Goal: Task Accomplishment & Management: Manage account settings

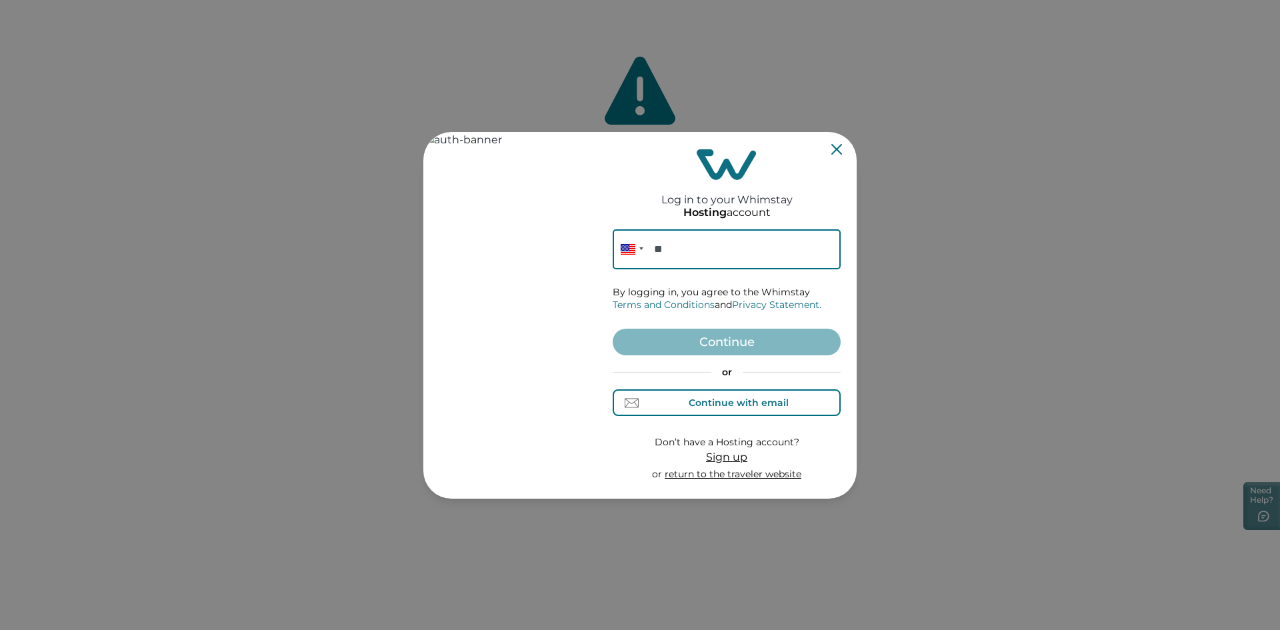
click at [683, 401] on div "Continue with email" at bounding box center [727, 403] width 123 height 14
click at [696, 409] on div "Continue with phone" at bounding box center [727, 403] width 128 height 14
click at [730, 252] on input "**" at bounding box center [727, 249] width 228 height 40
type input "**********"
click at [754, 342] on button "Continue" at bounding box center [727, 342] width 228 height 27
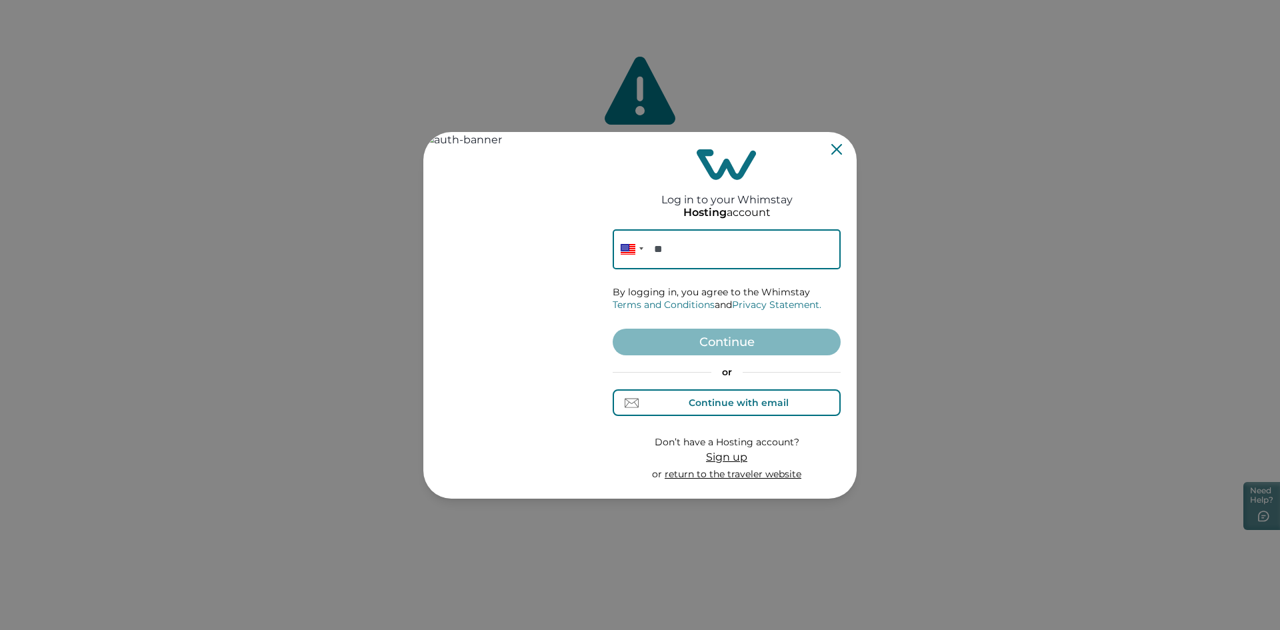
click at [670, 401] on div "Continue with email" at bounding box center [727, 403] width 123 height 14
click at [725, 257] on input at bounding box center [727, 249] width 228 height 40
paste input "[PERSON_NAME][EMAIL_ADDRESS][PERSON_NAME][DOMAIN_NAME]"
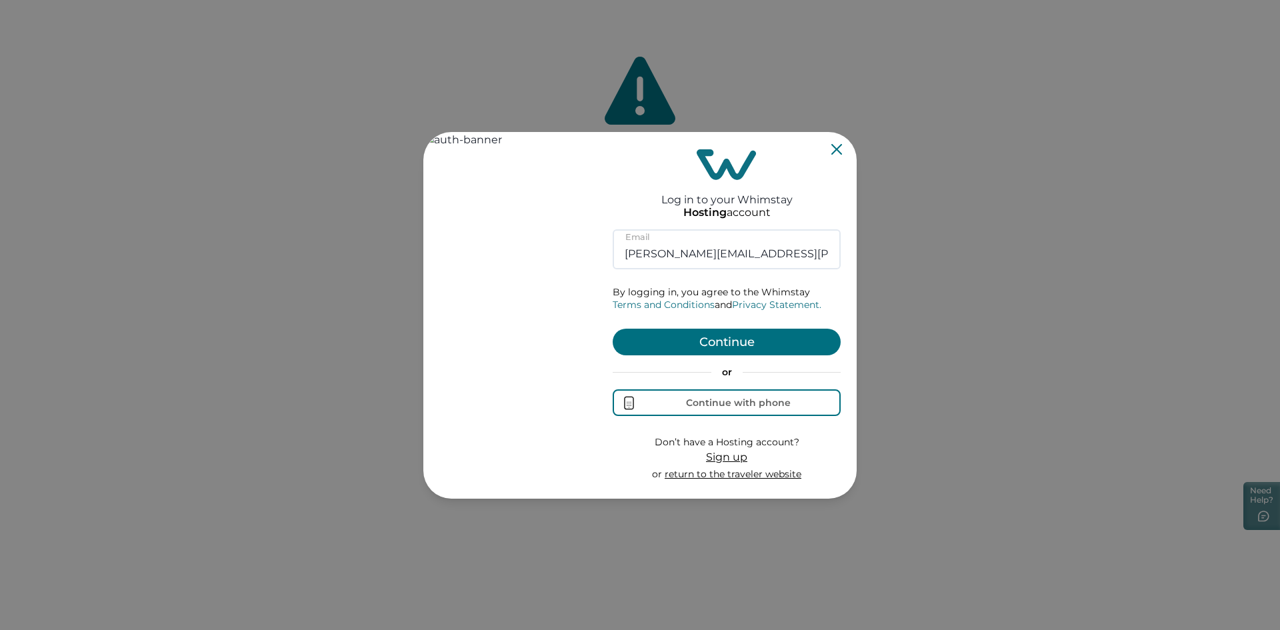
type input "[PERSON_NAME][EMAIL_ADDRESS][PERSON_NAME][DOMAIN_NAME]"
click at [716, 337] on button "Continue" at bounding box center [727, 342] width 228 height 27
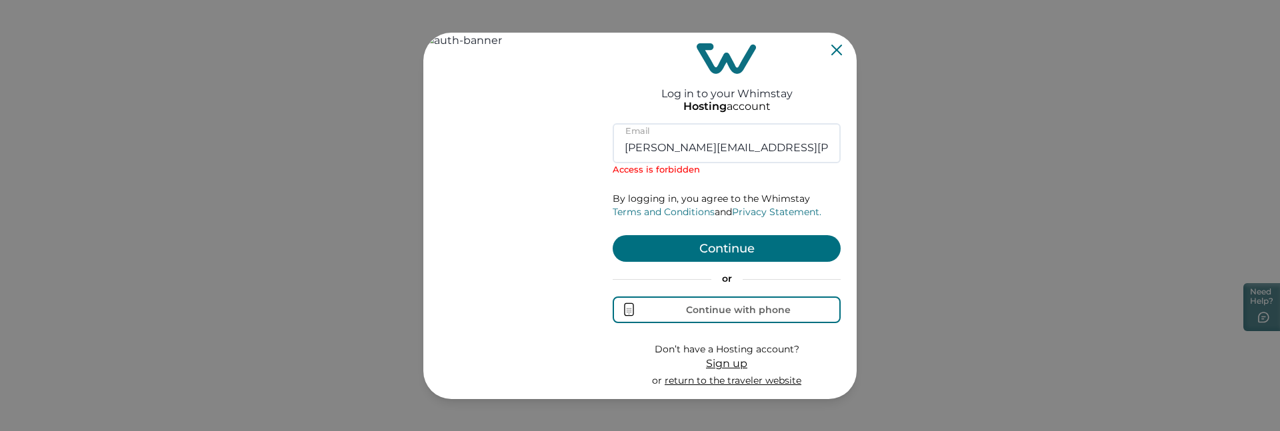
click at [750, 251] on button "Continue" at bounding box center [727, 248] width 228 height 27
click at [272, 276] on div "Log in to your Whimstay Hosting account rutvik.butani@whimstay.com Email Access…" at bounding box center [640, 215] width 1280 height 431
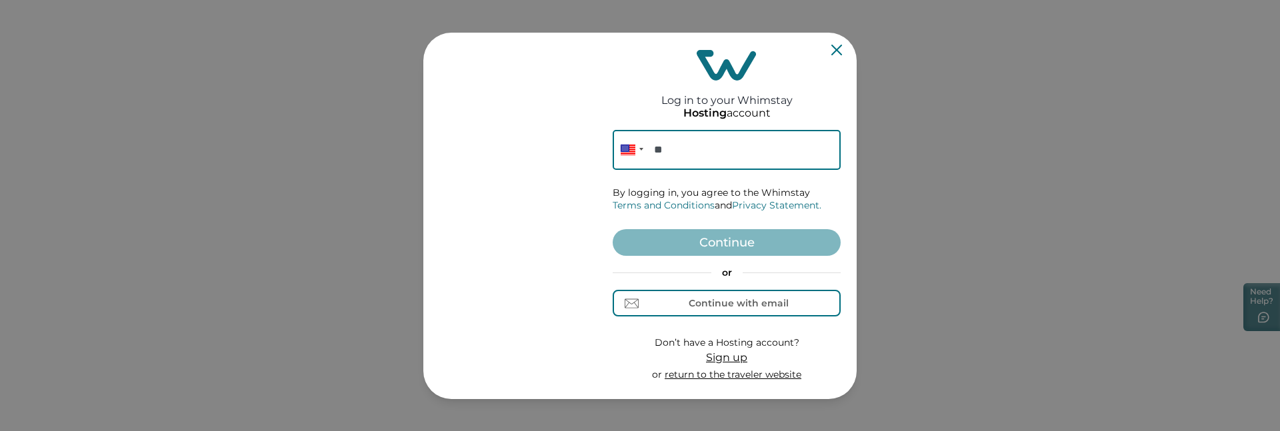
scroll to position [8, 0]
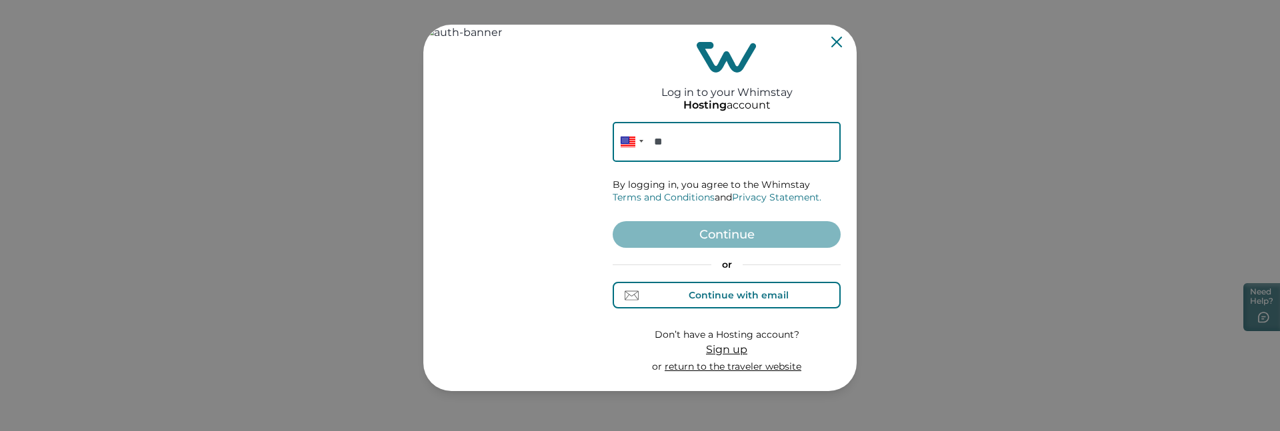
click at [727, 294] on div "Continue with email" at bounding box center [739, 295] width 100 height 11
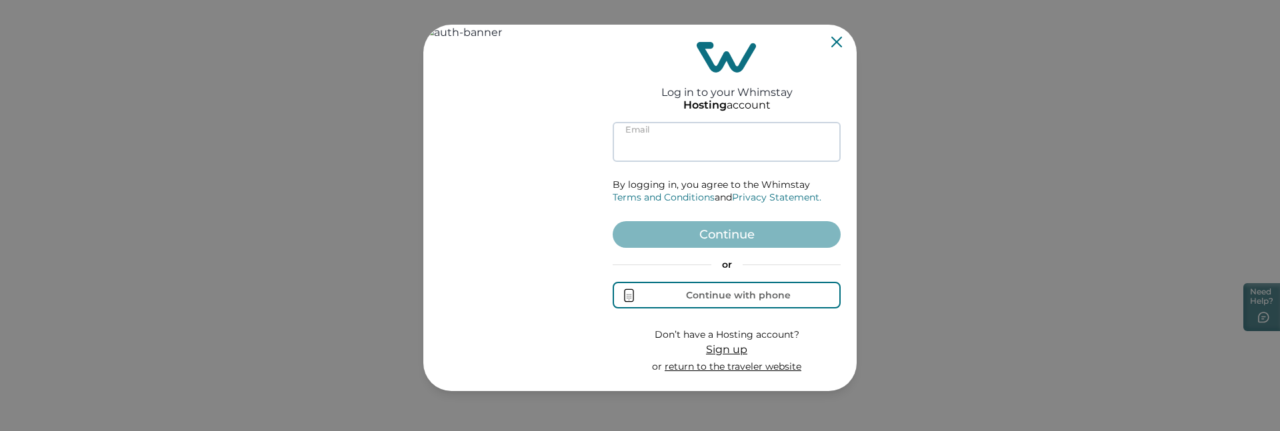
click at [660, 144] on input at bounding box center [727, 142] width 228 height 40
paste input "rutvik.butani@whimstay.com"
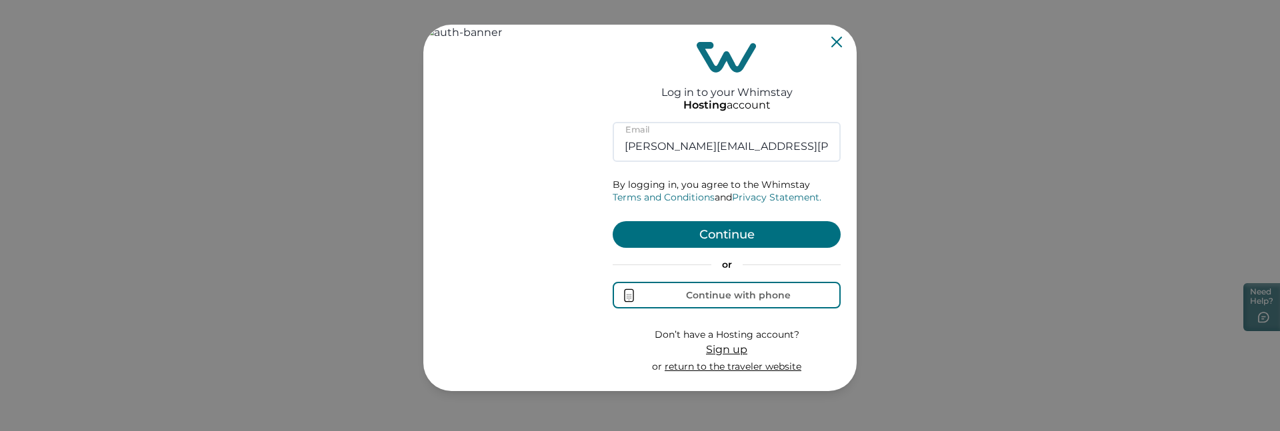
type input "rutvik.butani@whimstay.com"
click at [706, 240] on button "Continue" at bounding box center [727, 234] width 228 height 27
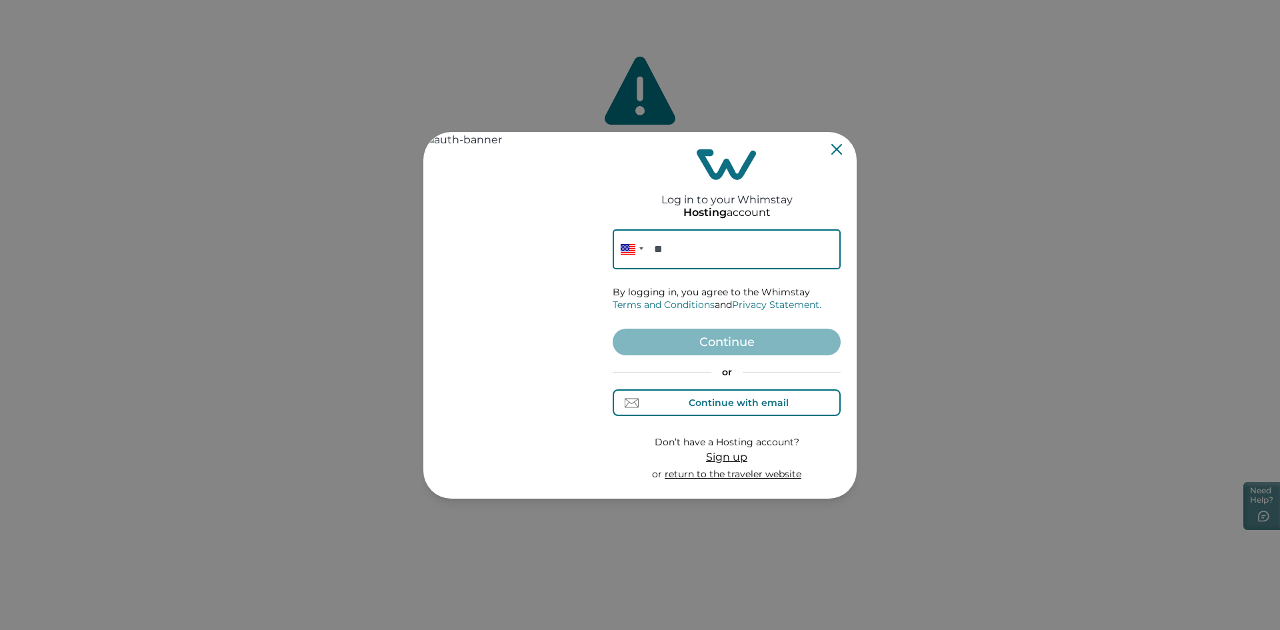
click at [720, 403] on div "Continue with email" at bounding box center [739, 402] width 100 height 11
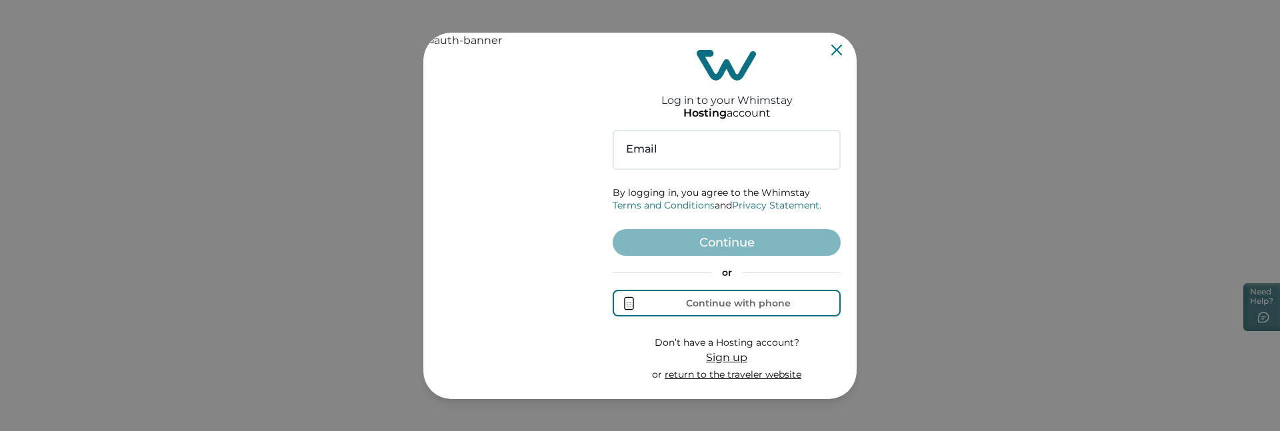
click at [680, 256] on form "Email By logging in, you agree to the Whimstay Terms and Conditions and Privacy…" at bounding box center [727, 256] width 228 height 252
click at [680, 147] on input at bounding box center [727, 150] width 228 height 40
click at [189, 281] on div "Log in to your Whimstay Hosting account Email By logging in, you agree to the W…" at bounding box center [640, 215] width 1280 height 431
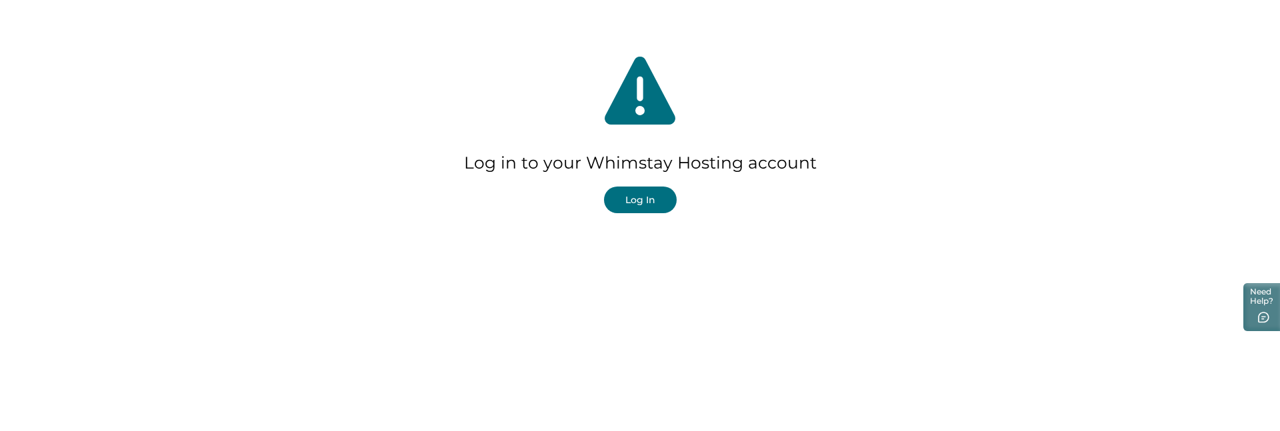
click at [643, 205] on button "Log In" at bounding box center [640, 200] width 73 height 27
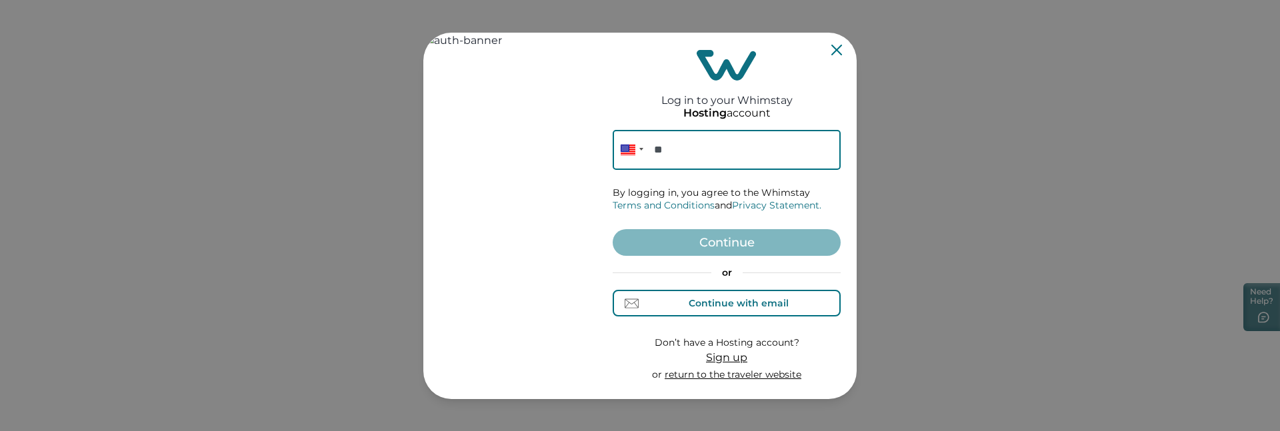
click at [720, 297] on div "Continue with email" at bounding box center [727, 304] width 123 height 14
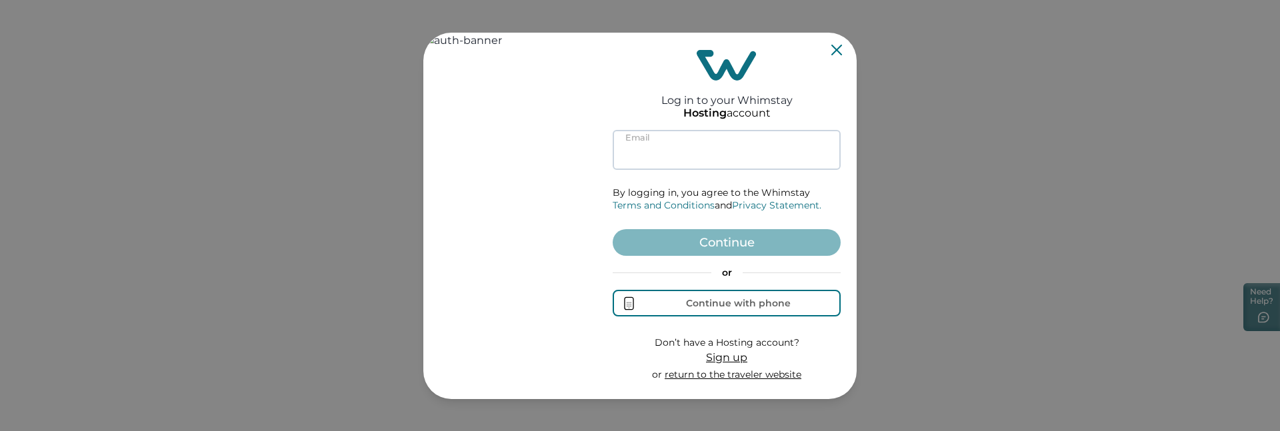
click at [690, 143] on input at bounding box center [727, 150] width 228 height 40
paste input "[PERSON_NAME][EMAIL_ADDRESS][PERSON_NAME][DOMAIN_NAME]"
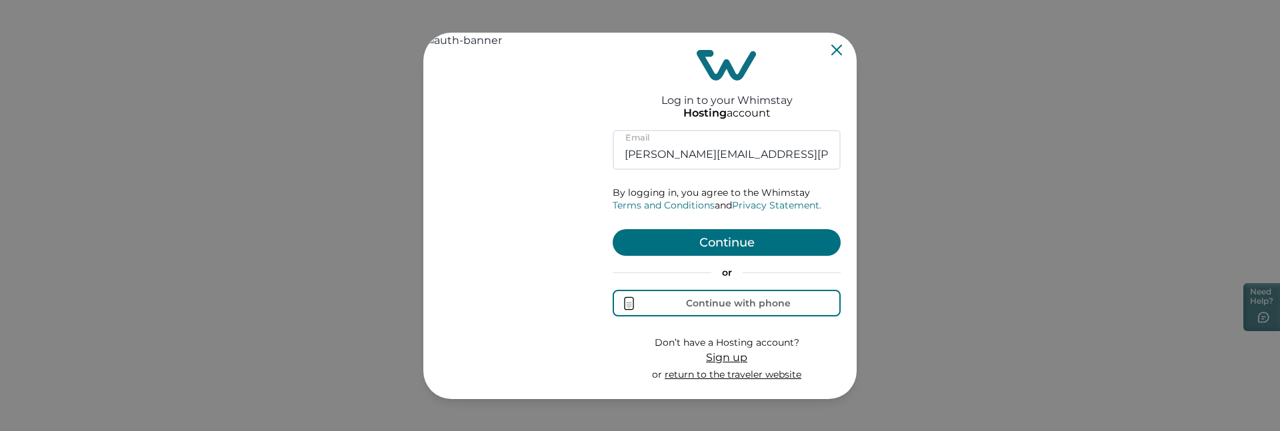
type input "[PERSON_NAME][EMAIL_ADDRESS][PERSON_NAME][DOMAIN_NAME]"
click at [723, 250] on button "Continue" at bounding box center [727, 242] width 228 height 27
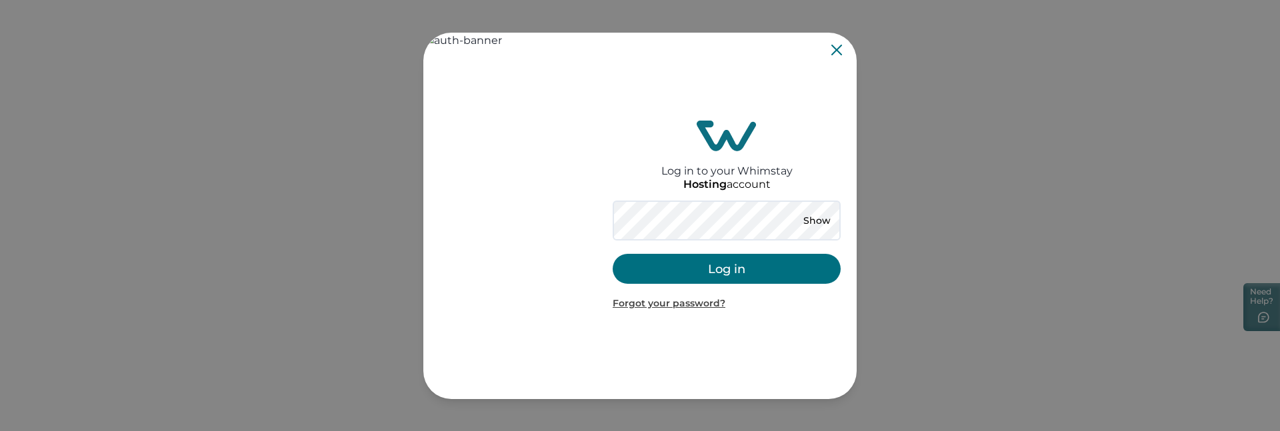
click at [691, 263] on button "Log in" at bounding box center [727, 269] width 228 height 30
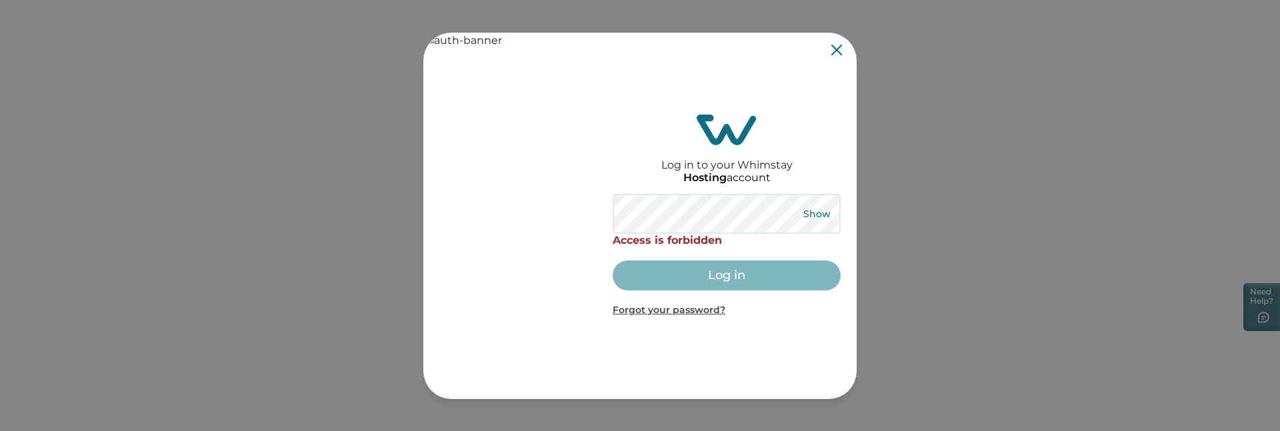
click at [804, 210] on button "Show" at bounding box center [817, 214] width 48 height 19
click at [832, 52] on icon "Close" at bounding box center [837, 49] width 11 height 11
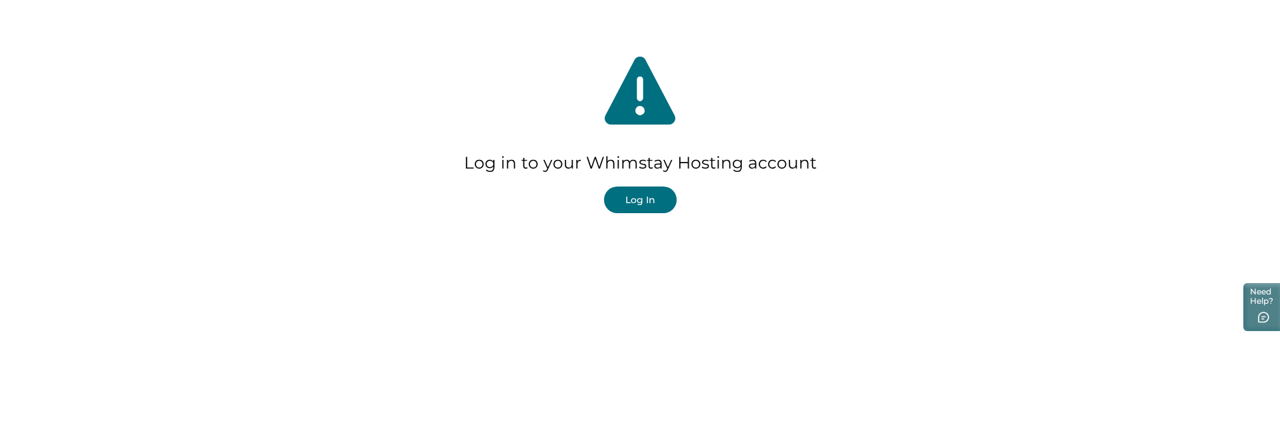
click at [637, 184] on div "Log in to your Whimstay Hosting account Log In" at bounding box center [640, 133] width 1280 height 267
click at [634, 195] on button "Log In" at bounding box center [640, 200] width 73 height 27
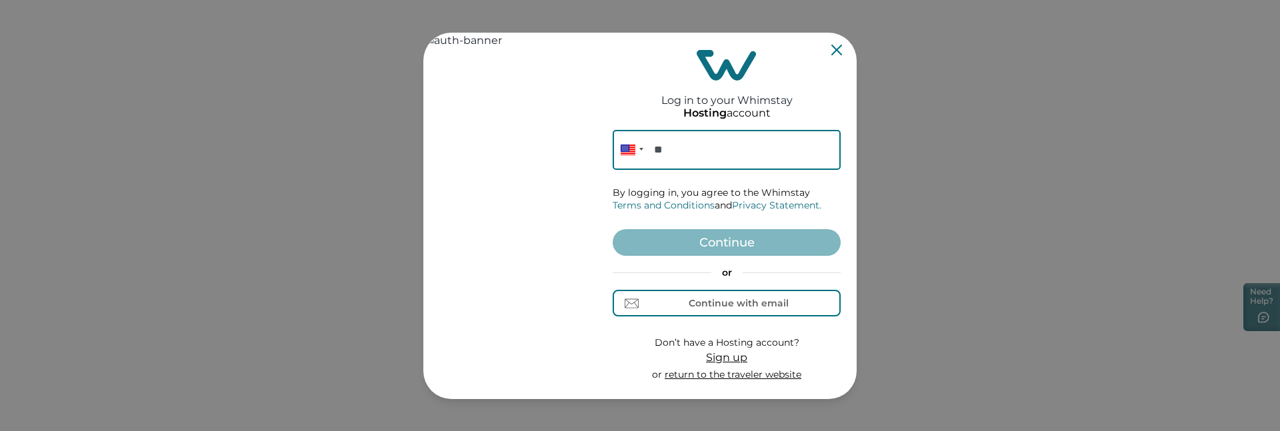
click at [704, 158] on input "**" at bounding box center [727, 150] width 228 height 40
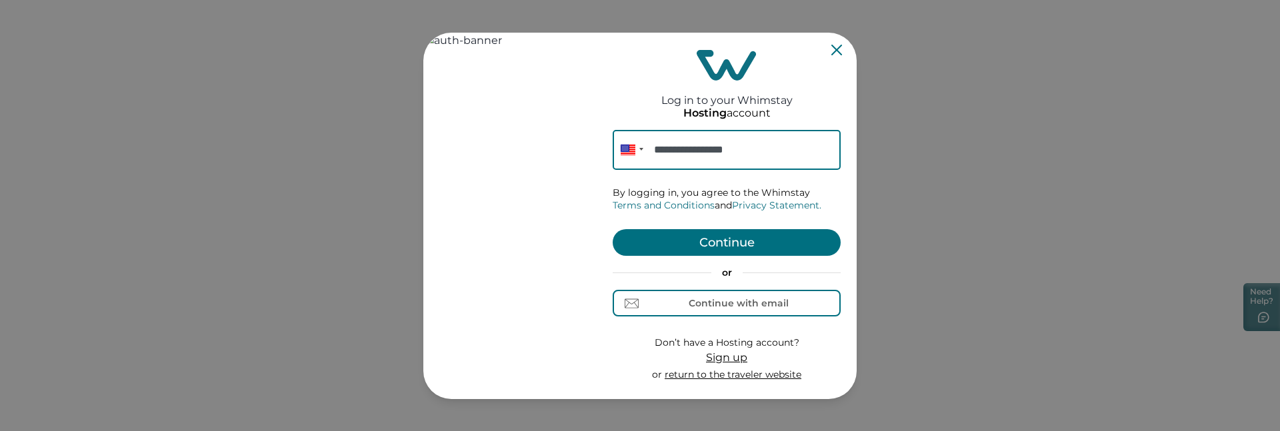
type input "**********"
click at [718, 231] on button "Continue" at bounding box center [727, 242] width 228 height 27
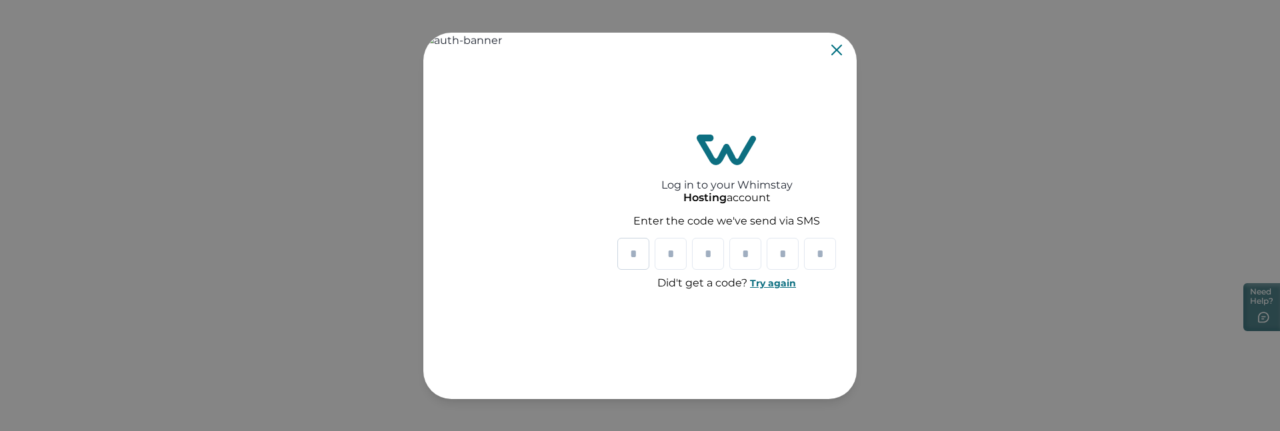
click at [634, 247] on input "Please enter your pin code" at bounding box center [634, 254] width 32 height 32
type input "*"
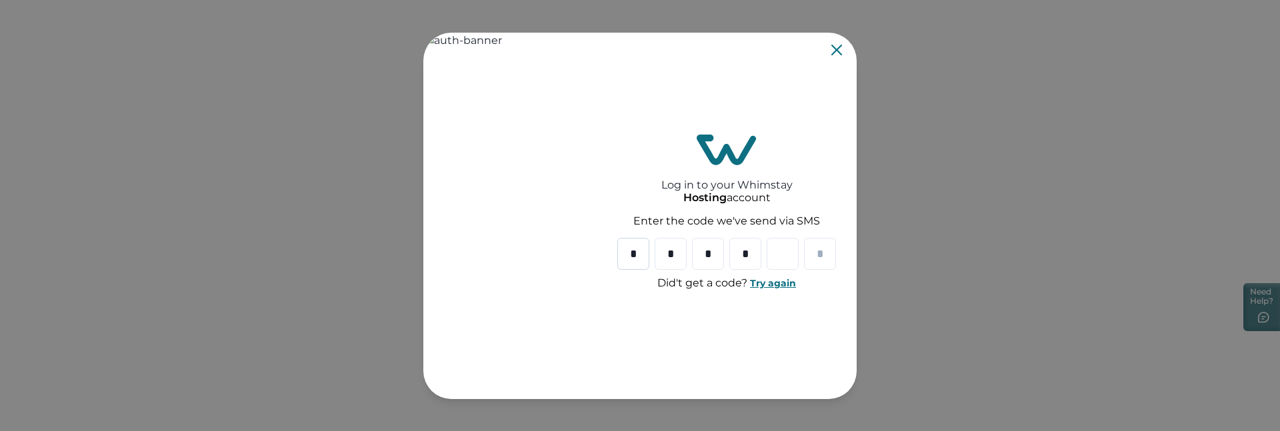
type input "*"
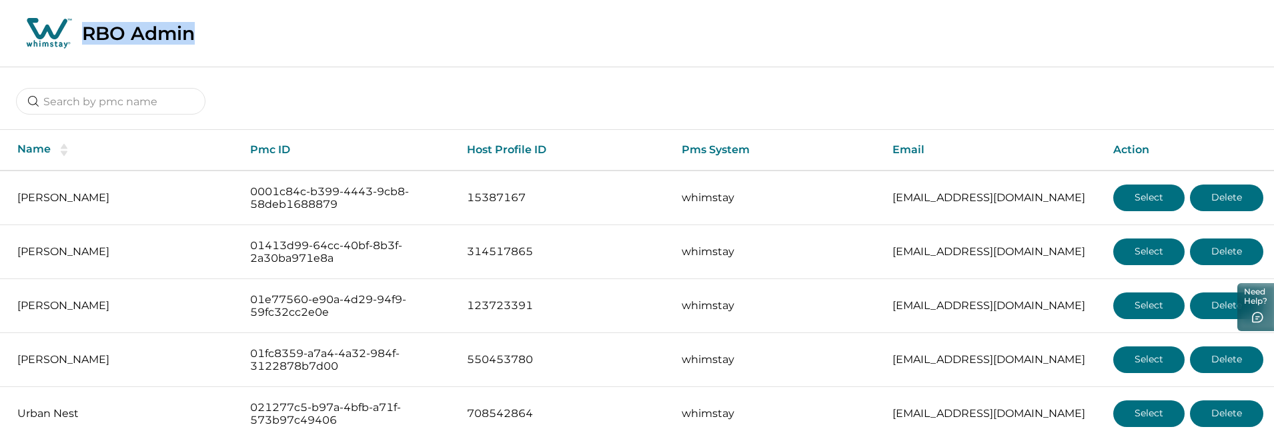
drag, startPoint x: 86, startPoint y: 35, endPoint x: 227, endPoint y: 35, distance: 141.4
click at [227, 35] on div "RBO Admin" at bounding box center [637, 33] width 1274 height 67
click at [227, 56] on div "RBO Admin" at bounding box center [637, 33] width 1274 height 67
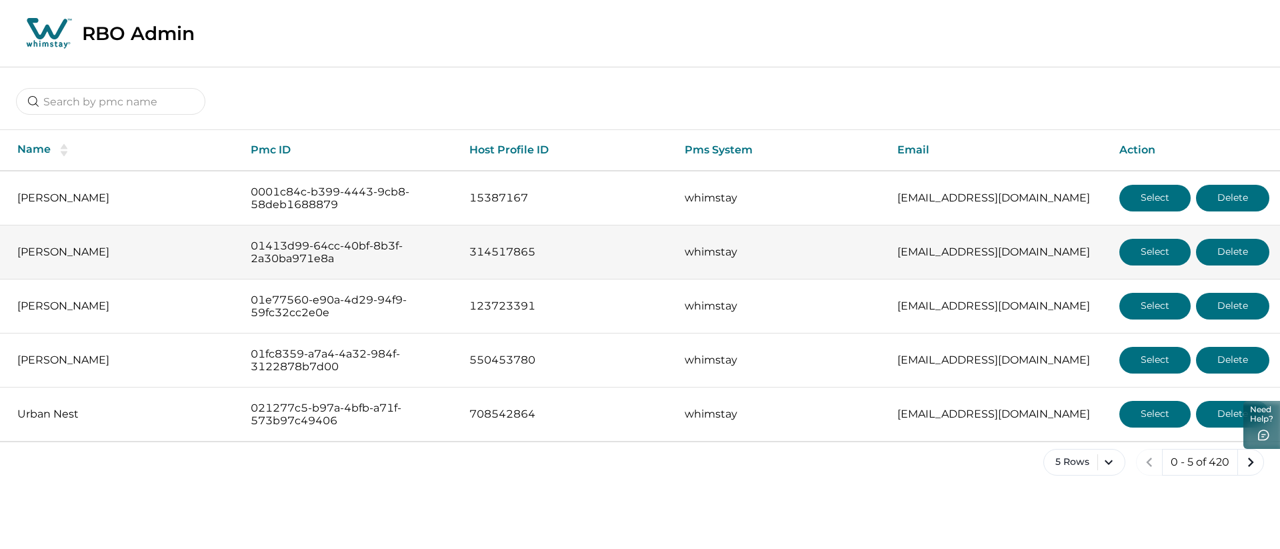
click at [151, 251] on p "[PERSON_NAME]" at bounding box center [123, 251] width 212 height 13
click at [90, 252] on p "[PERSON_NAME]" at bounding box center [123, 251] width 212 height 13
click at [902, 254] on p "[EMAIL_ADDRESS][DOMAIN_NAME]" at bounding box center [998, 251] width 201 height 13
click at [1120, 249] on button "Select" at bounding box center [1155, 252] width 71 height 27
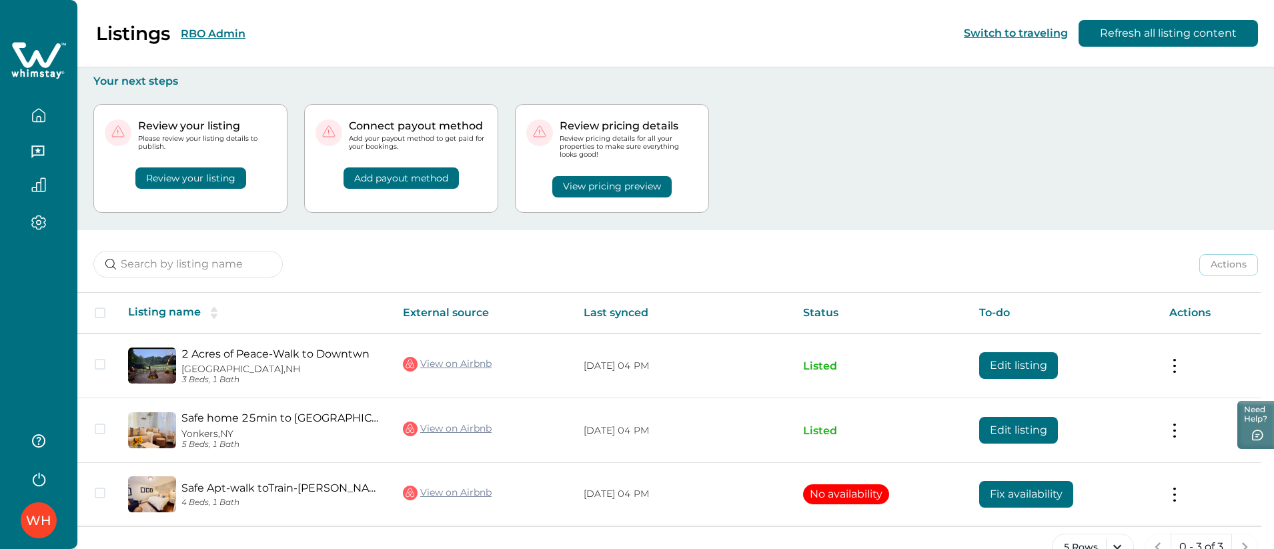
click at [173, 173] on button "Review your listing" at bounding box center [190, 177] width 111 height 21
click at [180, 182] on button "Review your listing" at bounding box center [190, 177] width 111 height 21
click at [588, 190] on button "View pricing preview" at bounding box center [611, 186] width 119 height 21
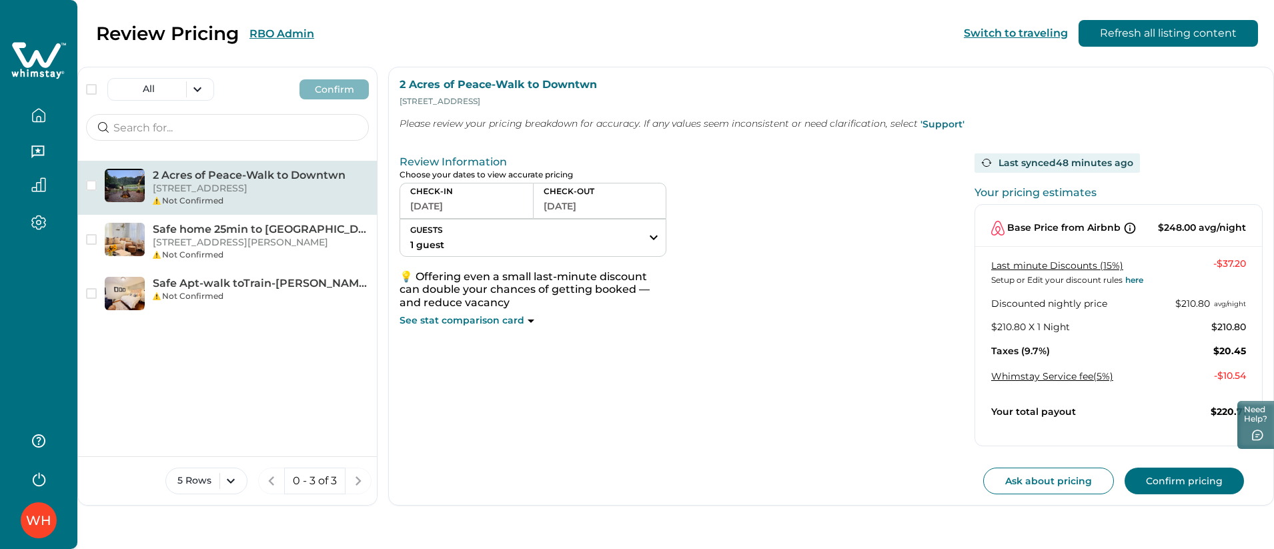
click at [31, 119] on icon "button" at bounding box center [38, 115] width 15 height 15
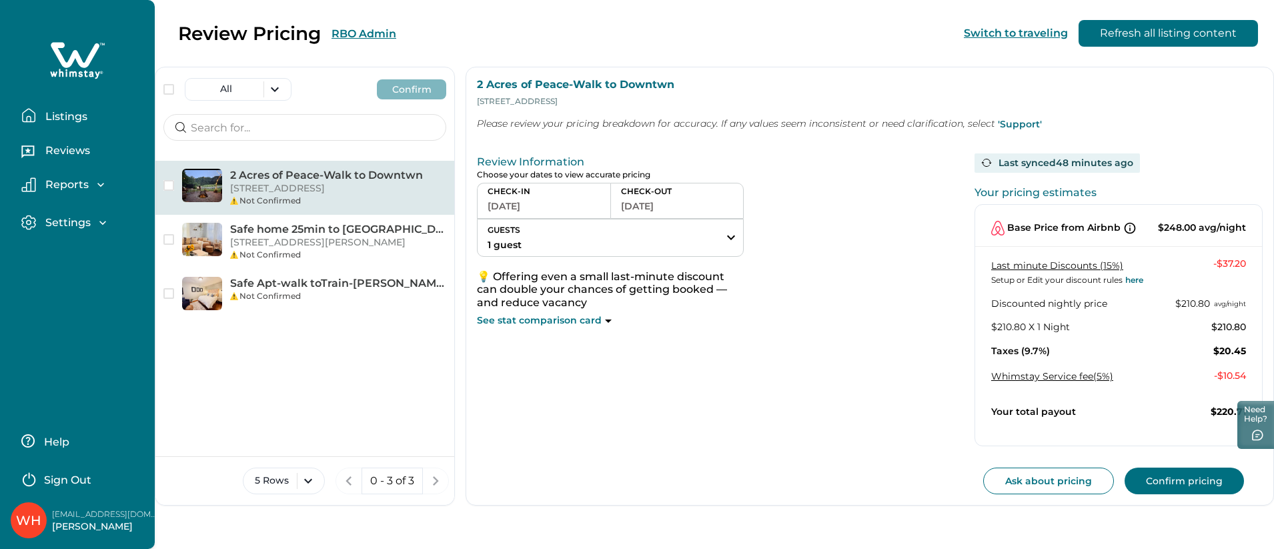
click at [47, 113] on p "Listings" at bounding box center [64, 116] width 46 height 13
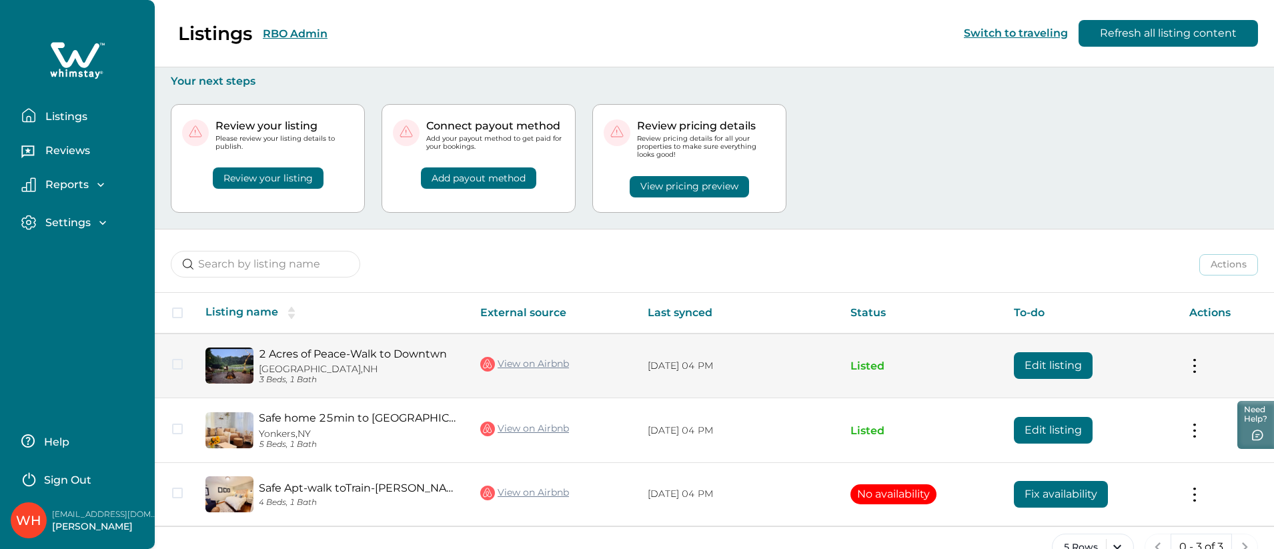
click at [1062, 369] on button "Edit listing" at bounding box center [1053, 365] width 79 height 27
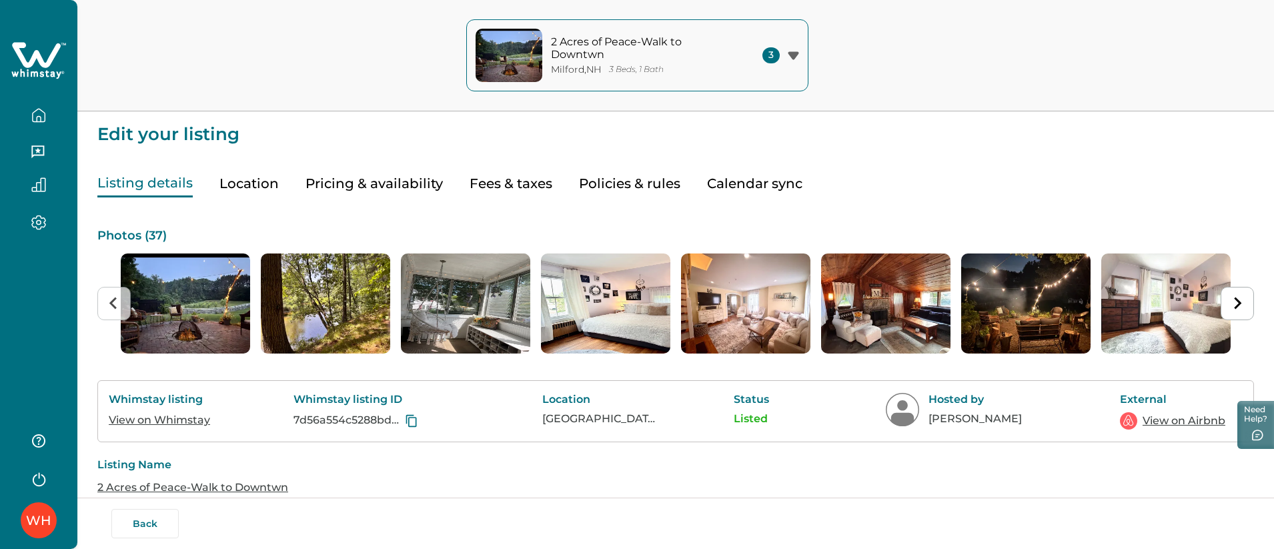
click at [336, 184] on button "Pricing & availability" at bounding box center [373, 183] width 137 height 27
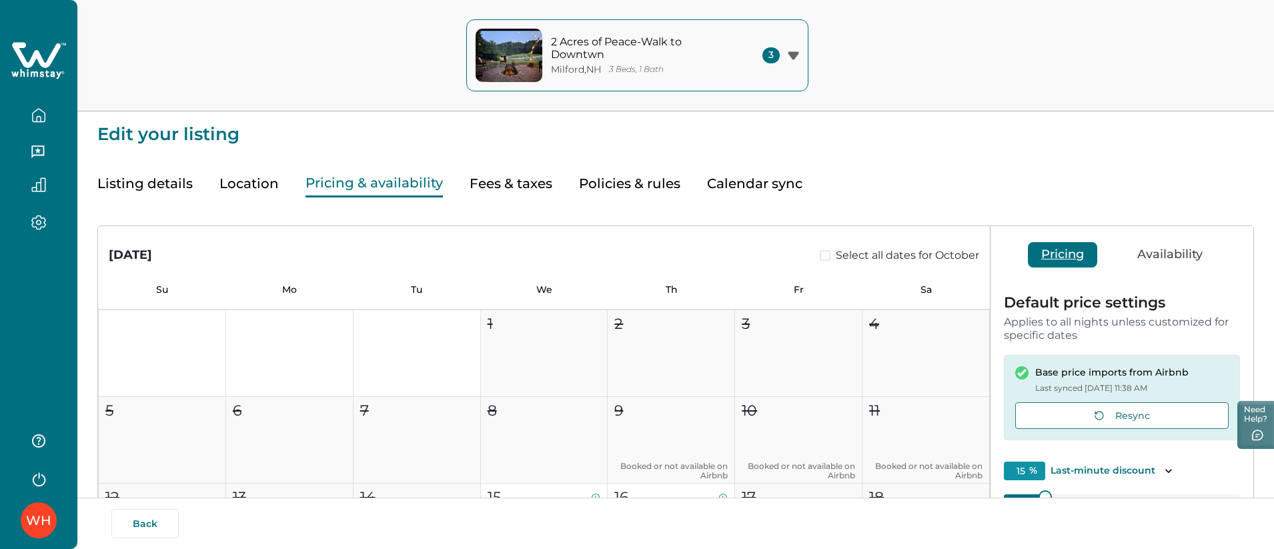
click at [509, 189] on button "Fees & taxes" at bounding box center [511, 183] width 83 height 27
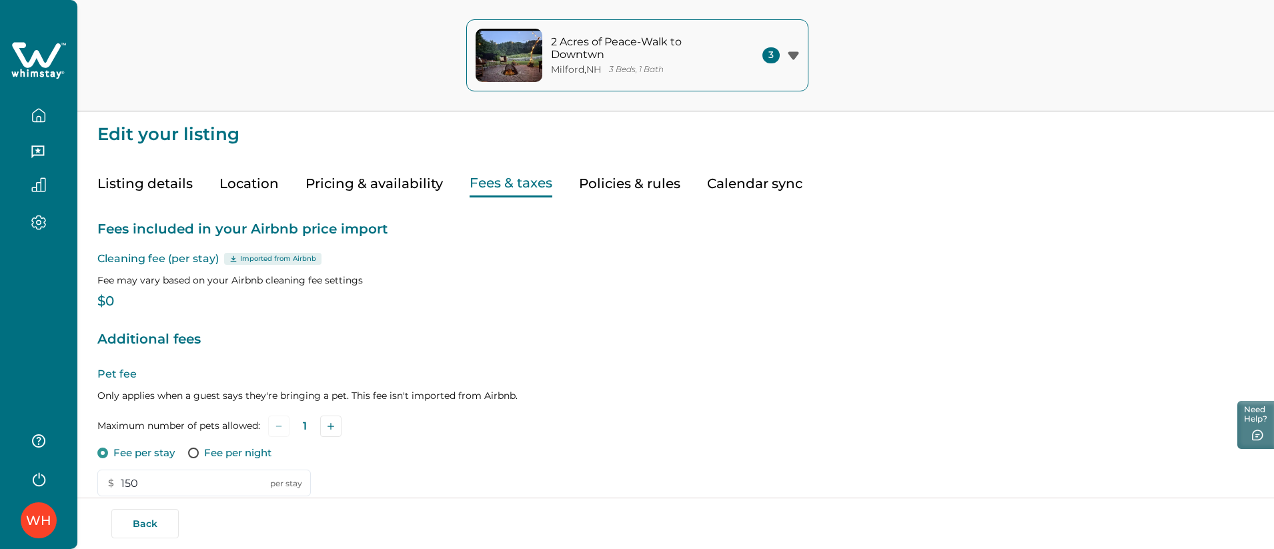
type input "0"
type input "9.7"
type input "150"
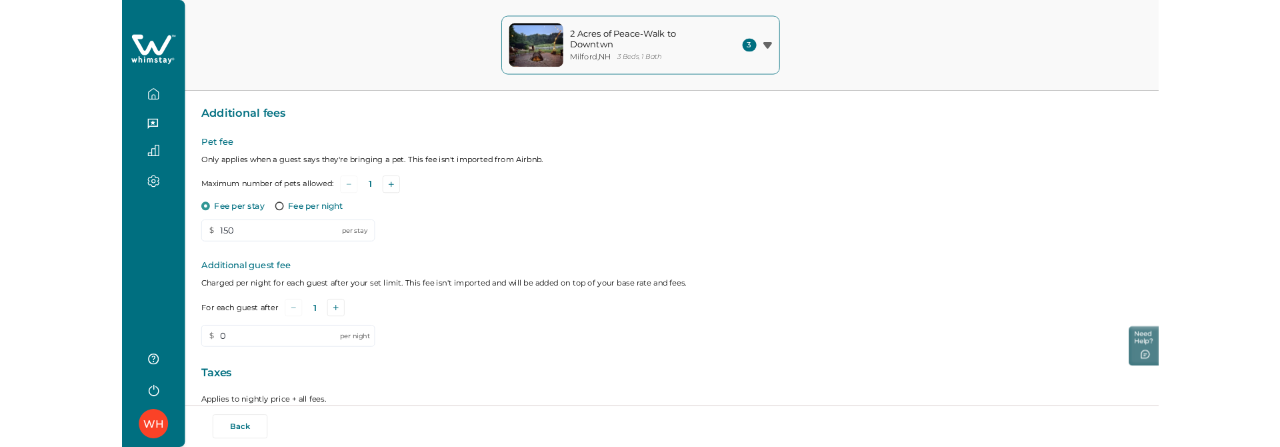
scroll to position [354, 0]
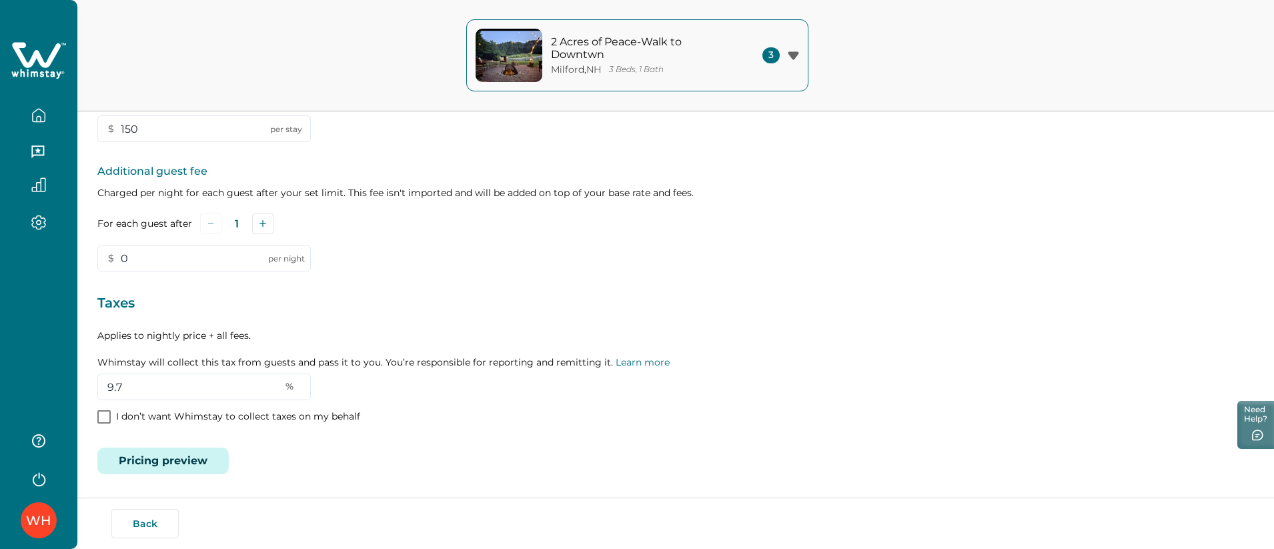
click at [136, 468] on button "Pricing preview" at bounding box center [162, 460] width 131 height 27
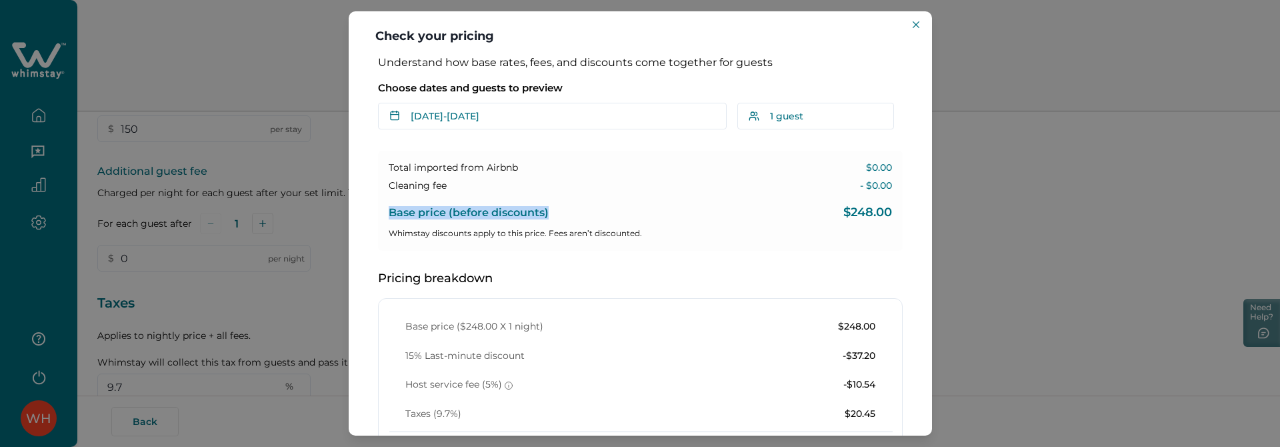
drag, startPoint x: 383, startPoint y: 213, endPoint x: 568, endPoint y: 213, distance: 184.7
click at [568, 213] on div "Total imported from Airbnb $0.00 Cleaning fee - $0.00 Base price (before discou…" at bounding box center [640, 201] width 525 height 100
copy p "Base price (before discounts)"
drag, startPoint x: 389, startPoint y: 169, endPoint x: 518, endPoint y: 169, distance: 128.7
click at [518, 169] on div "Total imported from Airbnb $0.00" at bounding box center [641, 167] width 504 height 13
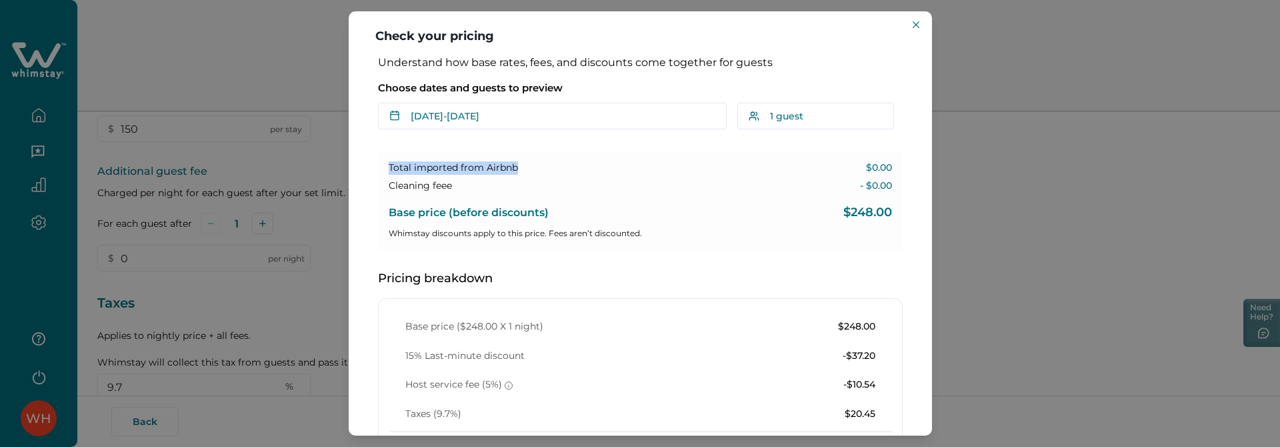
copy p "Total imported from Airbnb"
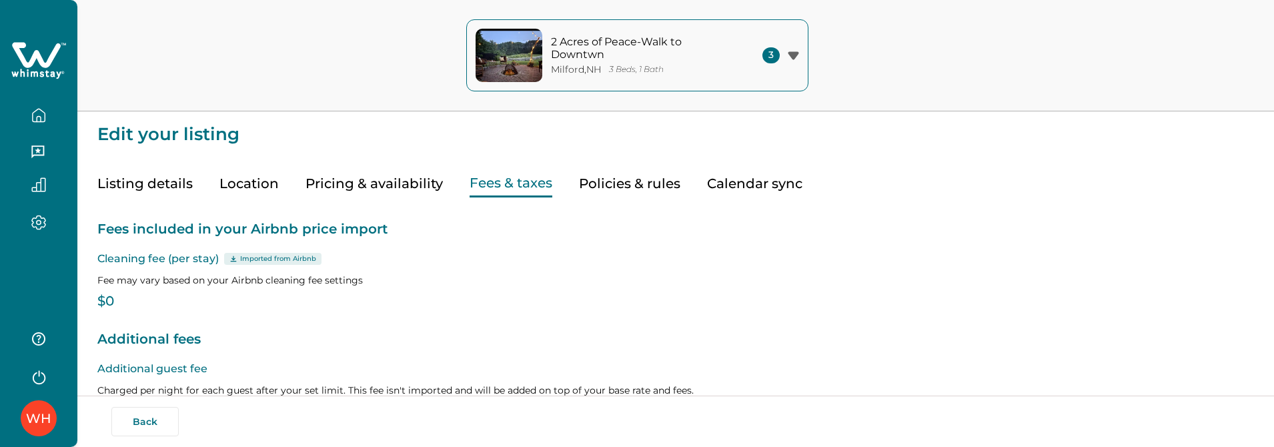
type input "9.7"
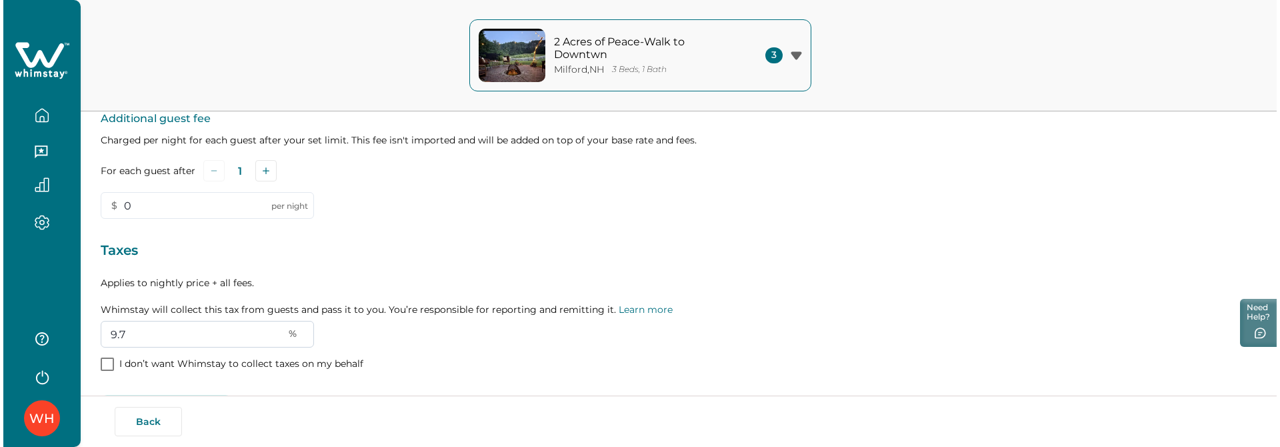
scroll to position [456, 0]
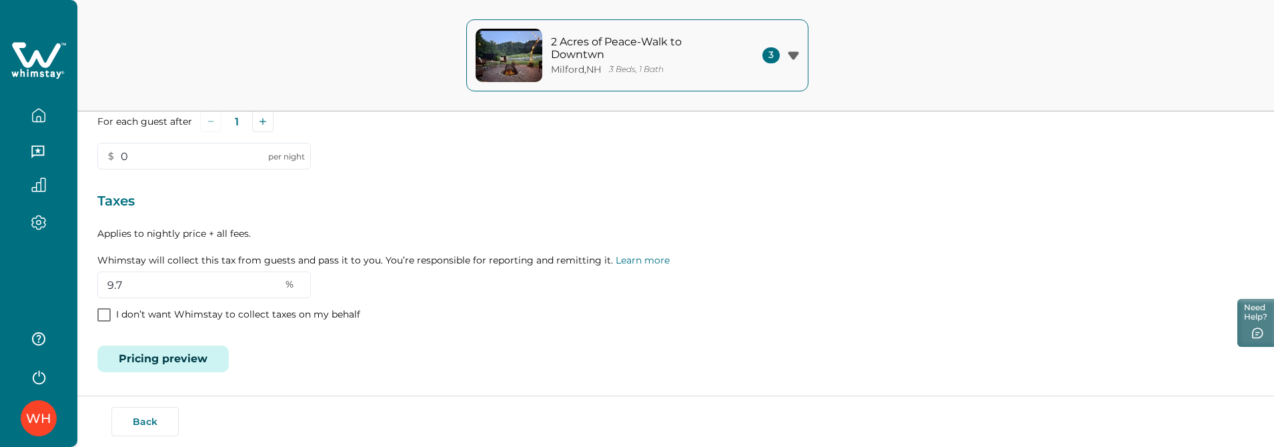
click at [153, 361] on button "Pricing preview" at bounding box center [162, 358] width 131 height 27
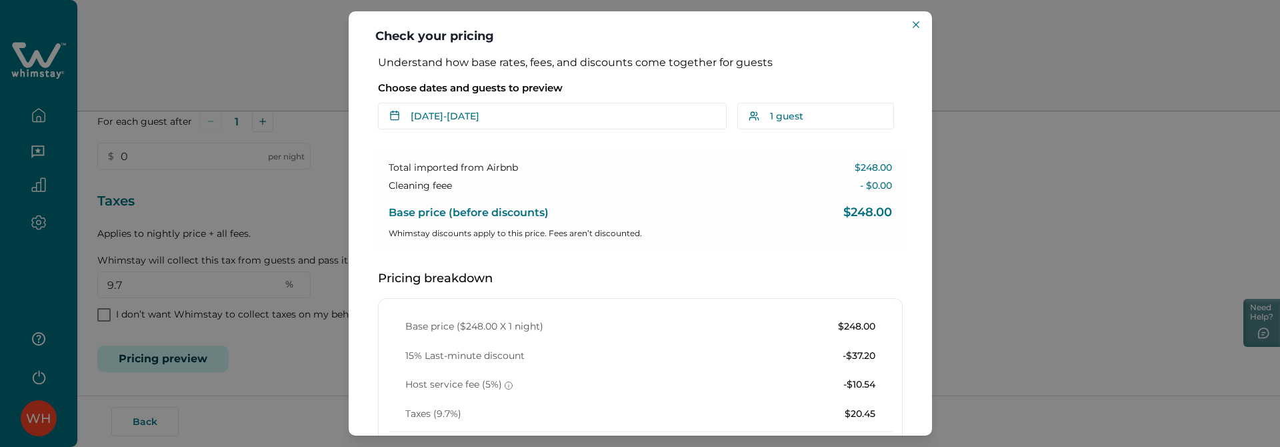
type input "0"
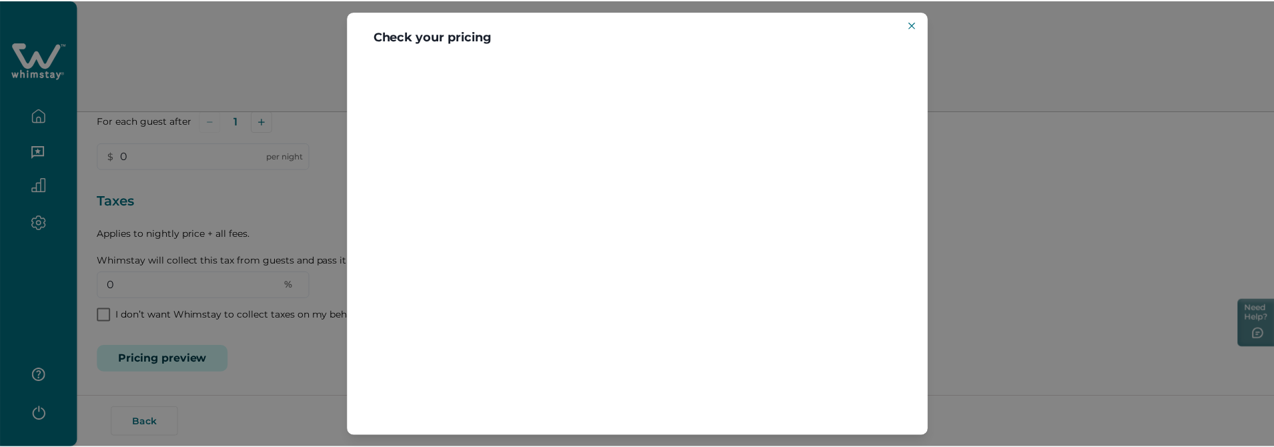
scroll to position [0, 0]
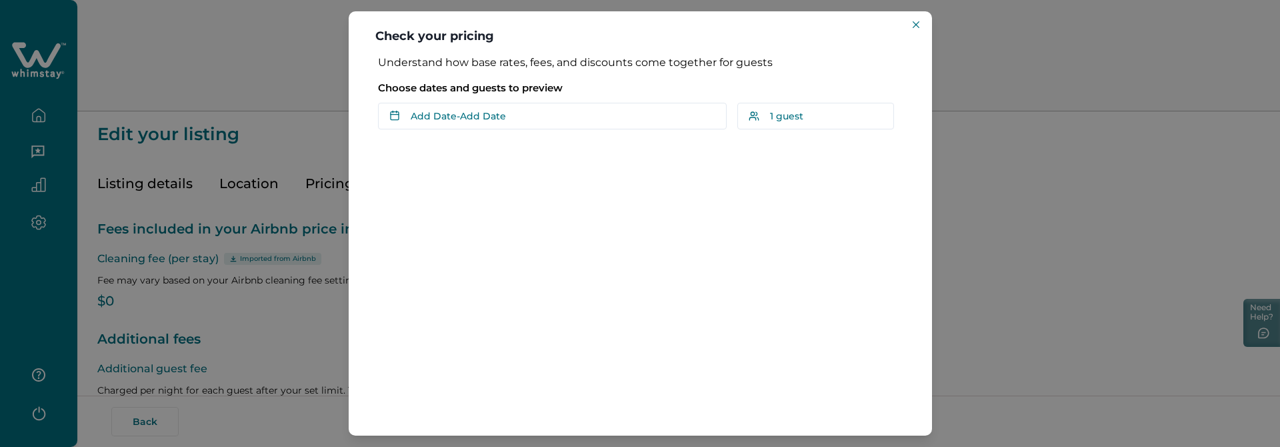
type input "9.7"
